Goal: Task Accomplishment & Management: Use online tool/utility

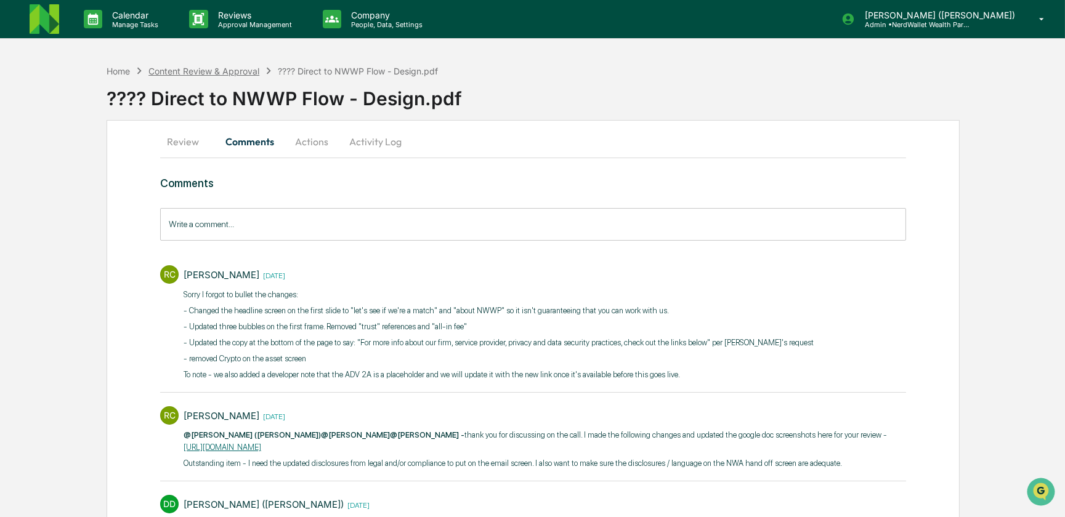
click at [225, 70] on div "Content Review & Approval" at bounding box center [203, 71] width 111 height 10
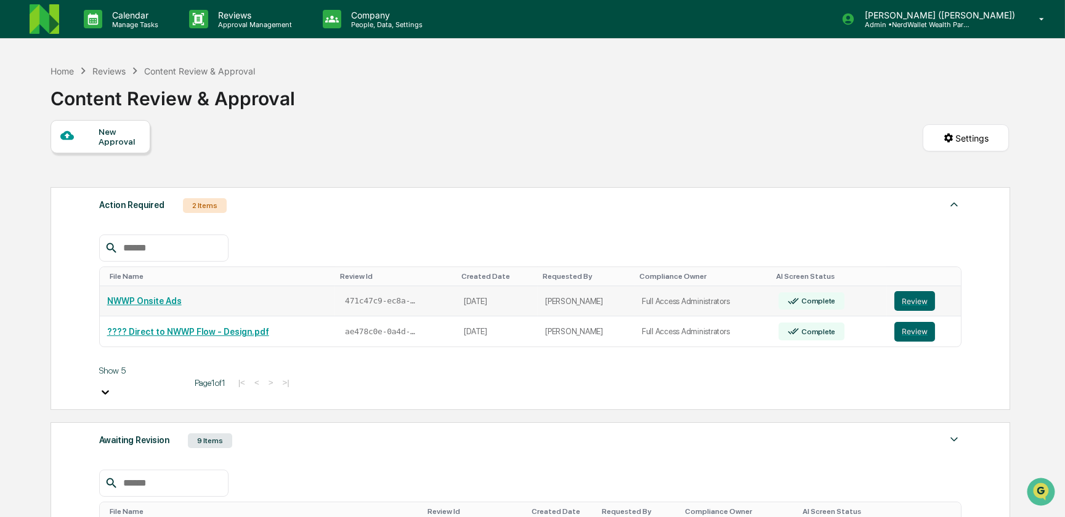
click at [164, 304] on link "NWWP Onsite Ads" at bounding box center [144, 301] width 75 height 10
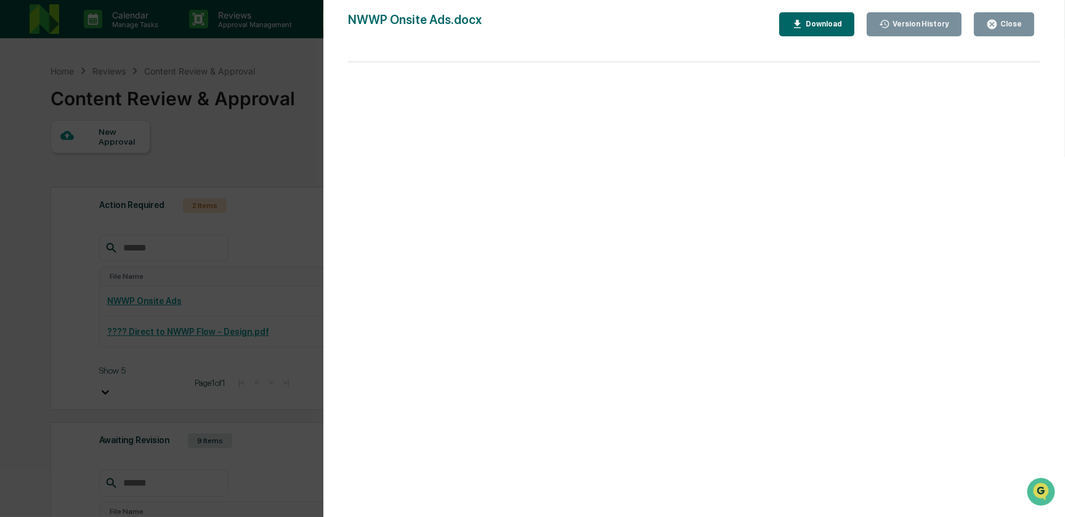
click at [242, 154] on div "Version History 09/05/2025, 09:15 PM Rachel Carlisle NWWP Onsite Ads.docx Close…" at bounding box center [532, 258] width 1065 height 517
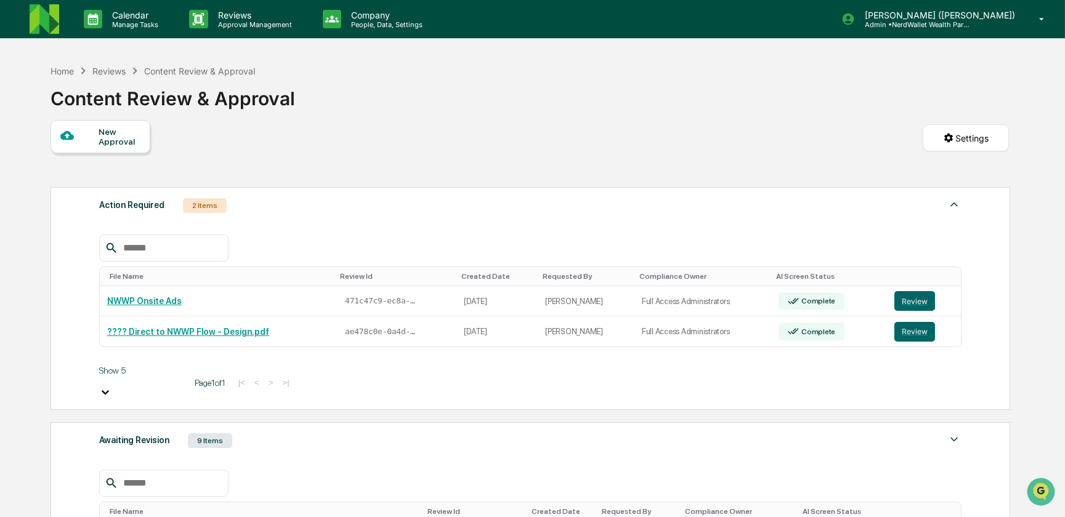
click at [148, 432] on div "Awaiting Revision" at bounding box center [134, 440] width 70 height 16
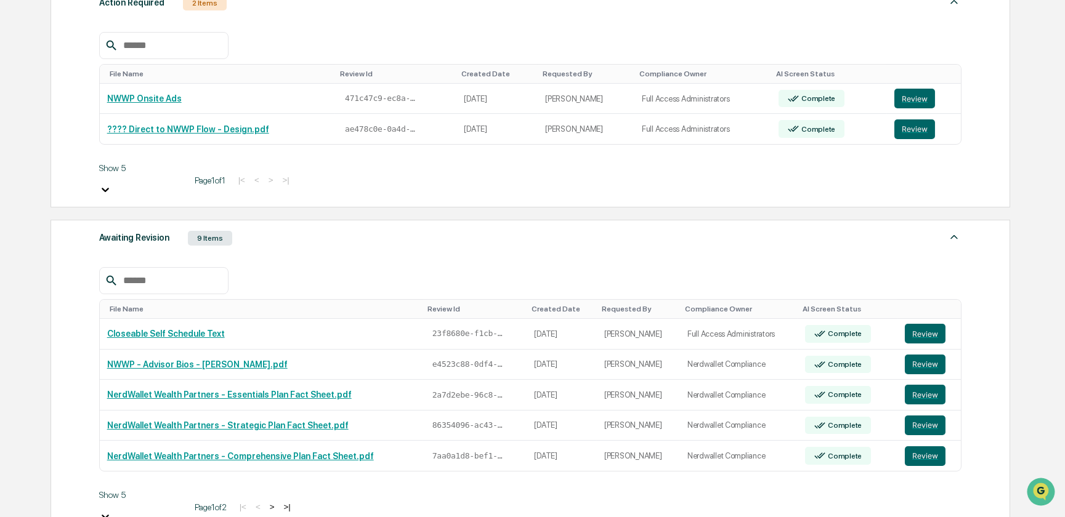
scroll to position [224, 0]
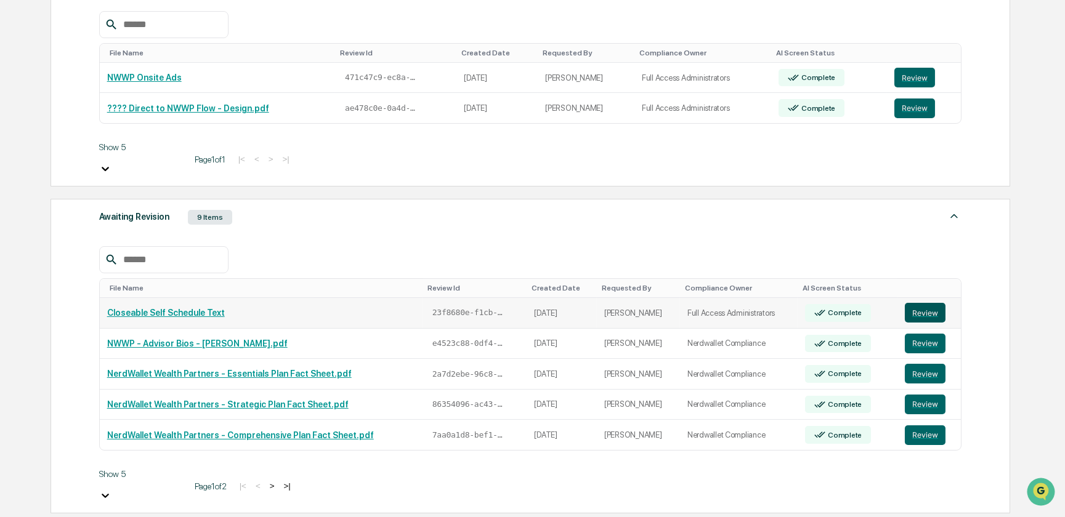
click at [926, 303] on button "Review" at bounding box center [925, 313] width 41 height 20
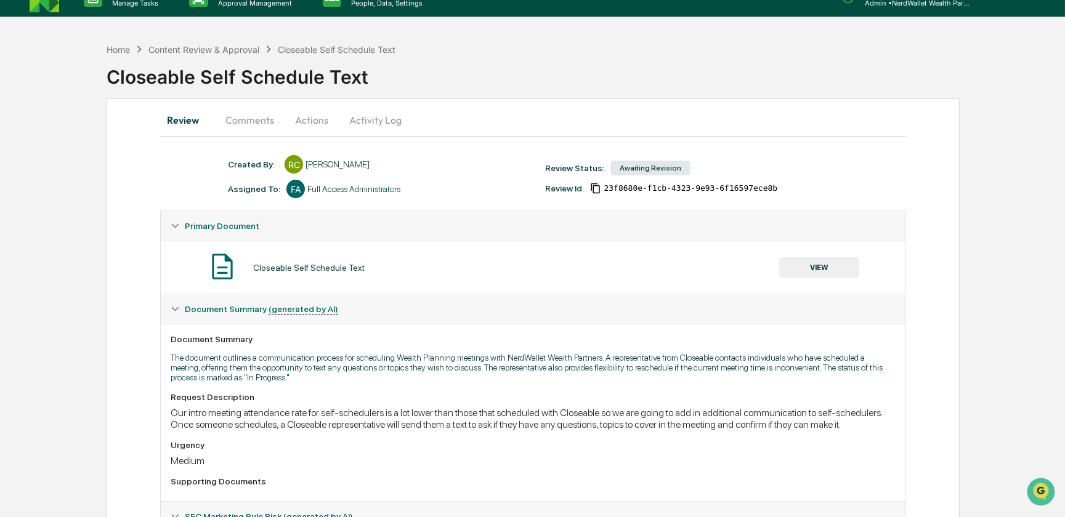
scroll to position [12, 0]
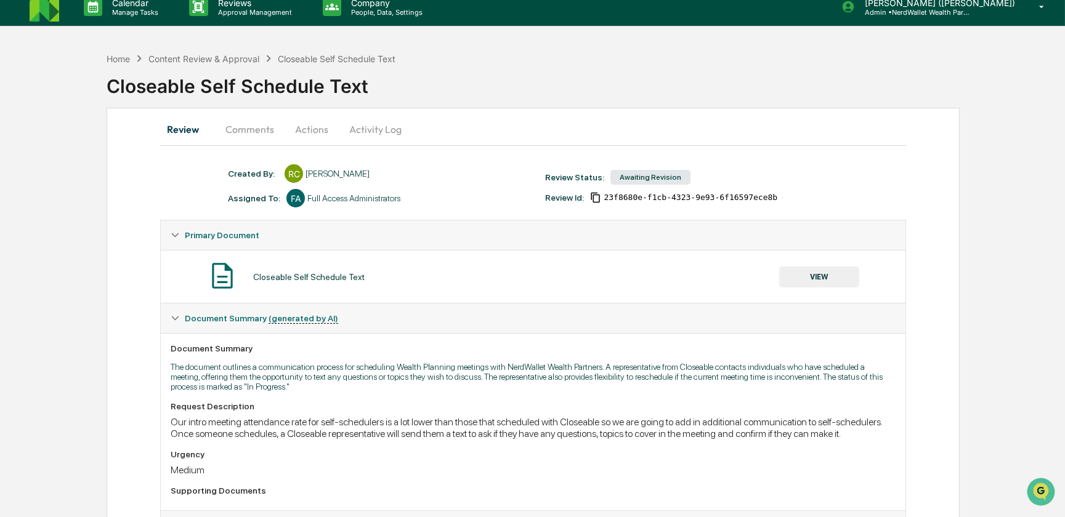
click at [242, 129] on button "Comments" at bounding box center [250, 130] width 68 height 30
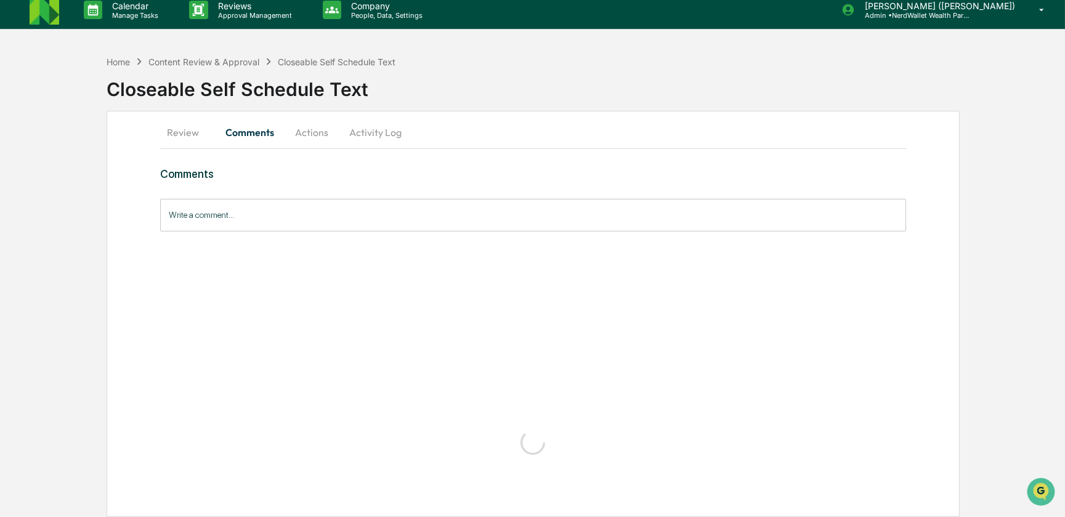
scroll to position [0, 0]
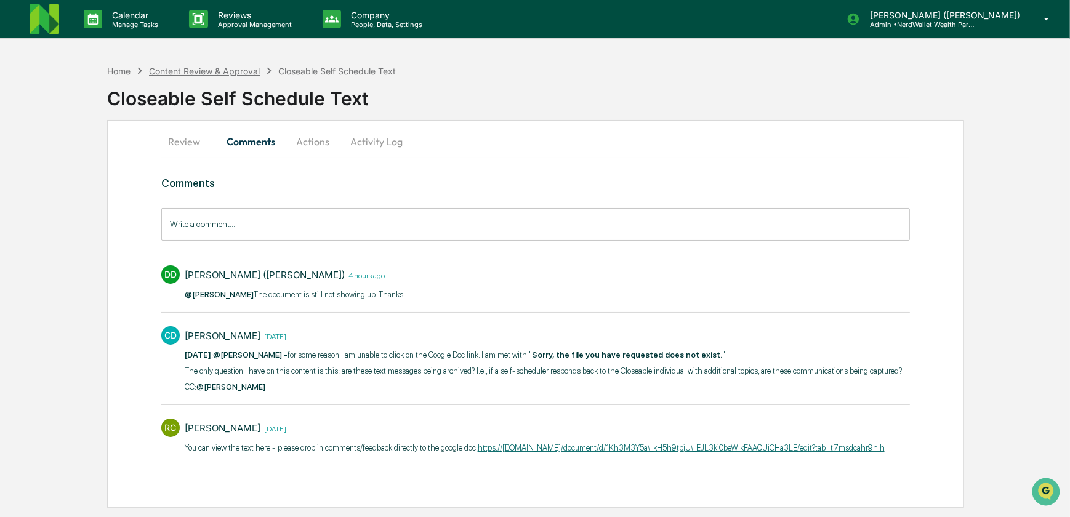
click at [174, 73] on div "Content Review & Approval" at bounding box center [204, 71] width 111 height 10
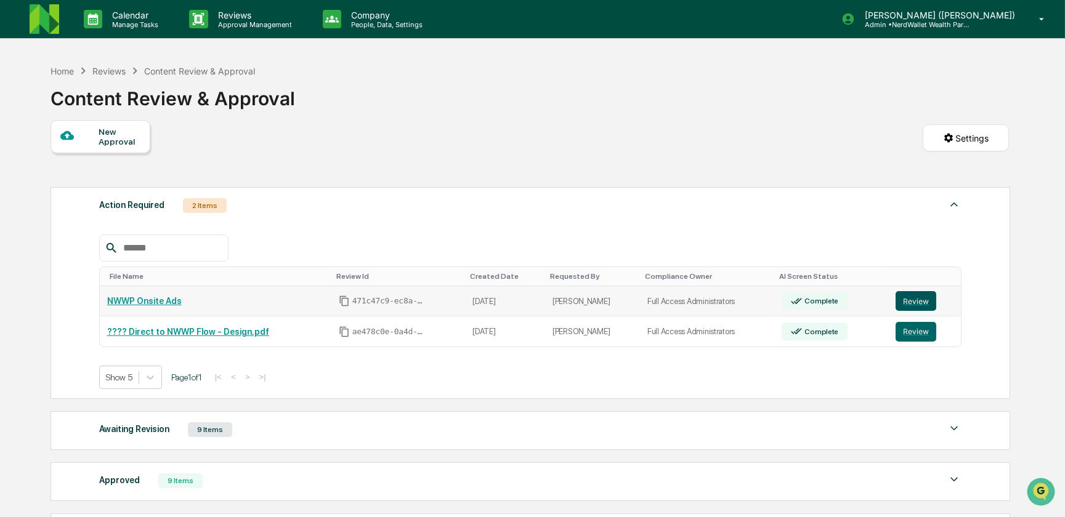
click at [917, 303] on button "Review" at bounding box center [915, 301] width 41 height 20
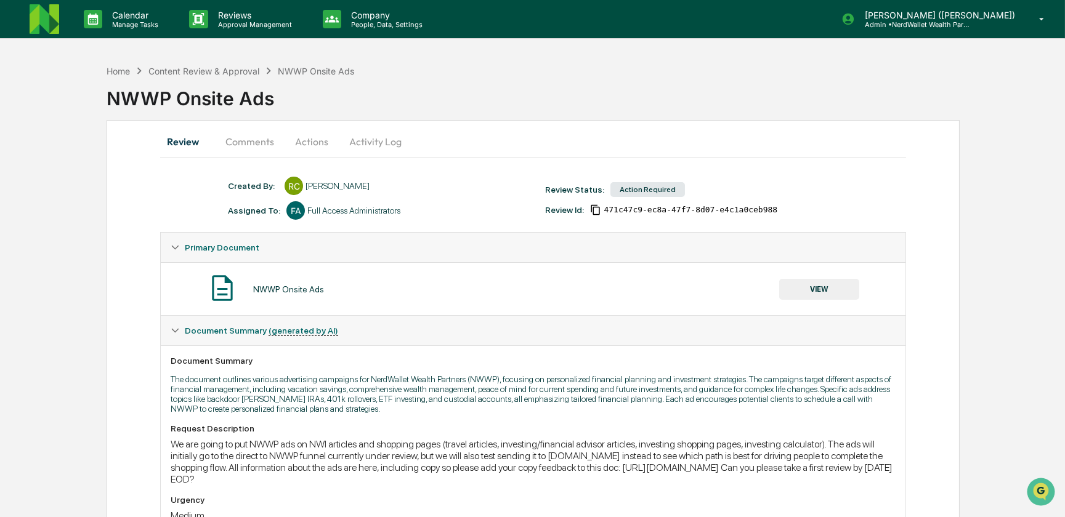
click at [256, 141] on button "Comments" at bounding box center [250, 142] width 68 height 30
